Goal: Navigation & Orientation: Find specific page/section

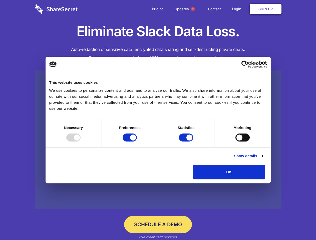
click at [81, 142] on div at bounding box center [73, 138] width 14 height 8
click at [137, 142] on input "Preferences" at bounding box center [130, 138] width 14 height 8
checkbox input "false"
click at [187, 142] on input "Statistics" at bounding box center [186, 138] width 14 height 8
checkbox input "false"
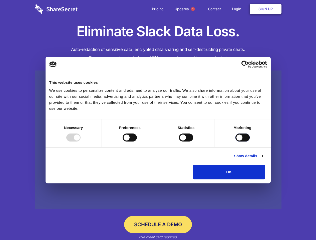
click at [236, 142] on input "Marketing" at bounding box center [243, 138] width 14 height 8
checkbox input "true"
click at [263, 159] on link "Show details" at bounding box center [248, 156] width 29 height 6
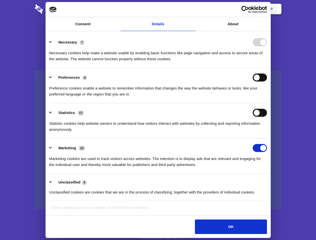
click at [269, 181] on ul "Necessary 7 Necessary cookies help make a website usable by enabling basic func…" at bounding box center [158, 117] width 223 height 169
click at [193, 9] on span "1" at bounding box center [193, 9] width 4 height 4
